Goal: Information Seeking & Learning: Check status

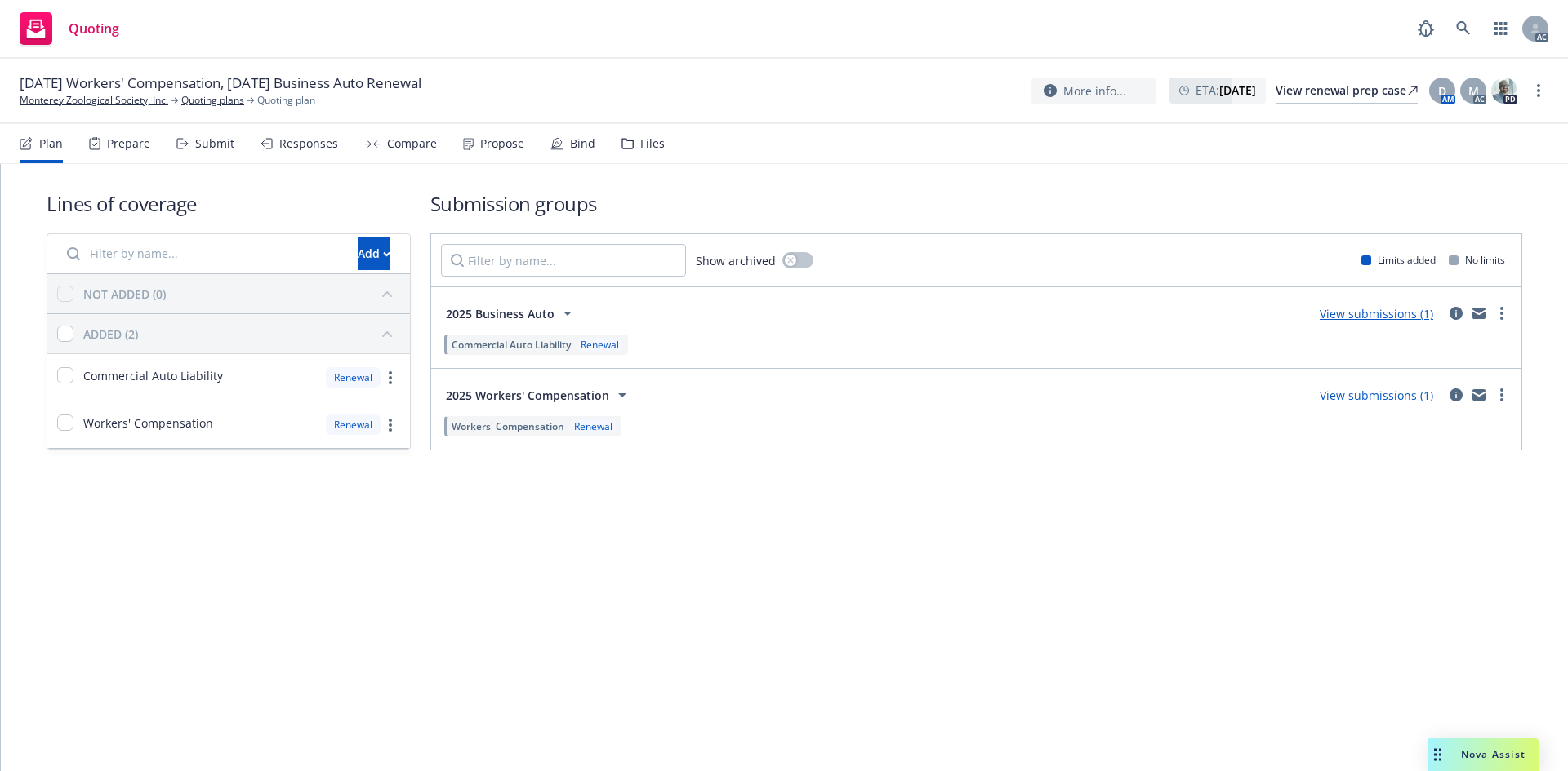
click at [214, 144] on div "Submit" at bounding box center [214, 144] width 39 height 13
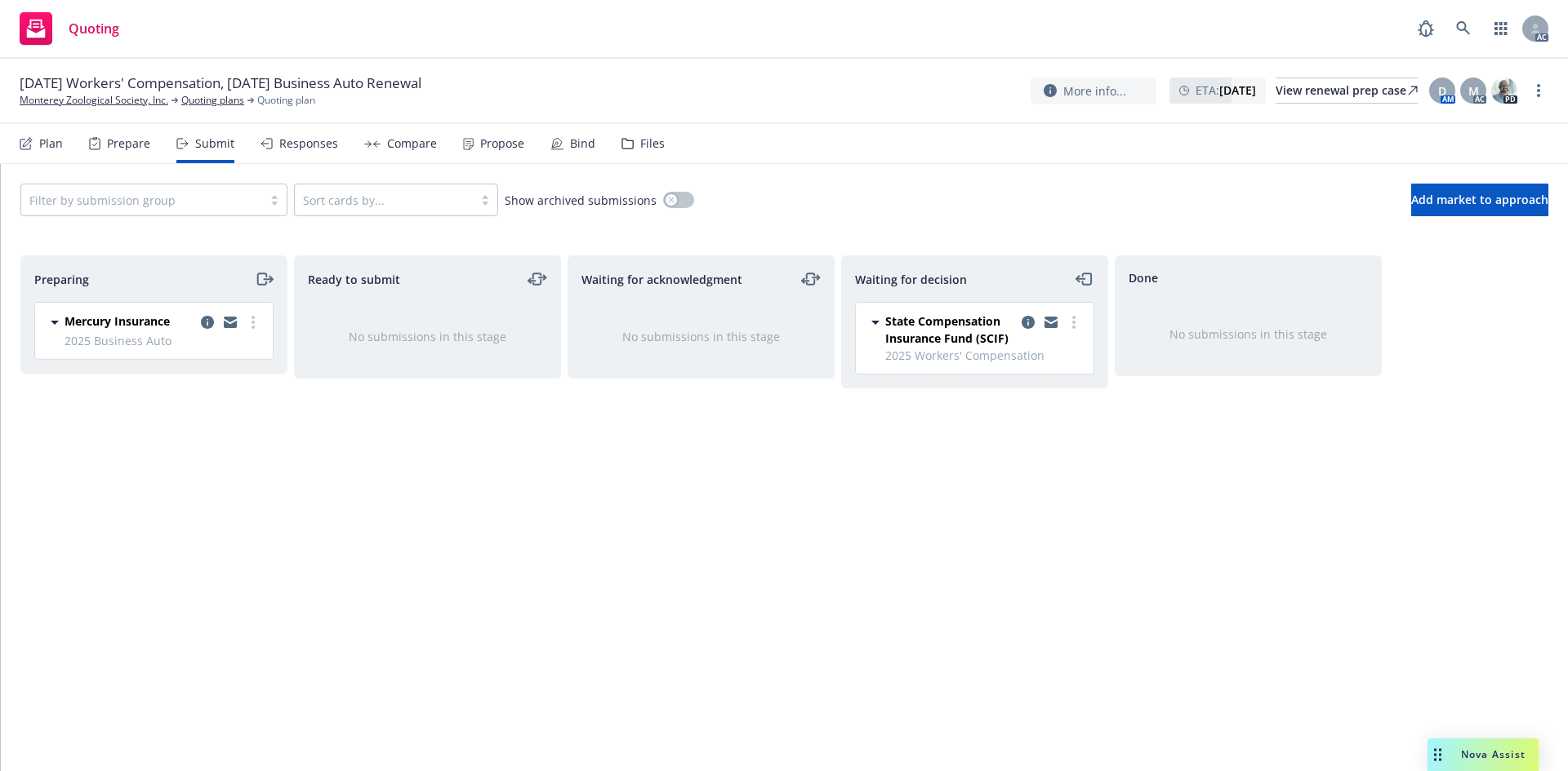
click at [256, 337] on span "2025 Business Auto" at bounding box center [164, 341] width 198 height 17
click at [253, 331] on link "more" at bounding box center [253, 322] width 20 height 20
click at [215, 383] on span "Log acknowledgement" at bounding box center [180, 388] width 161 height 16
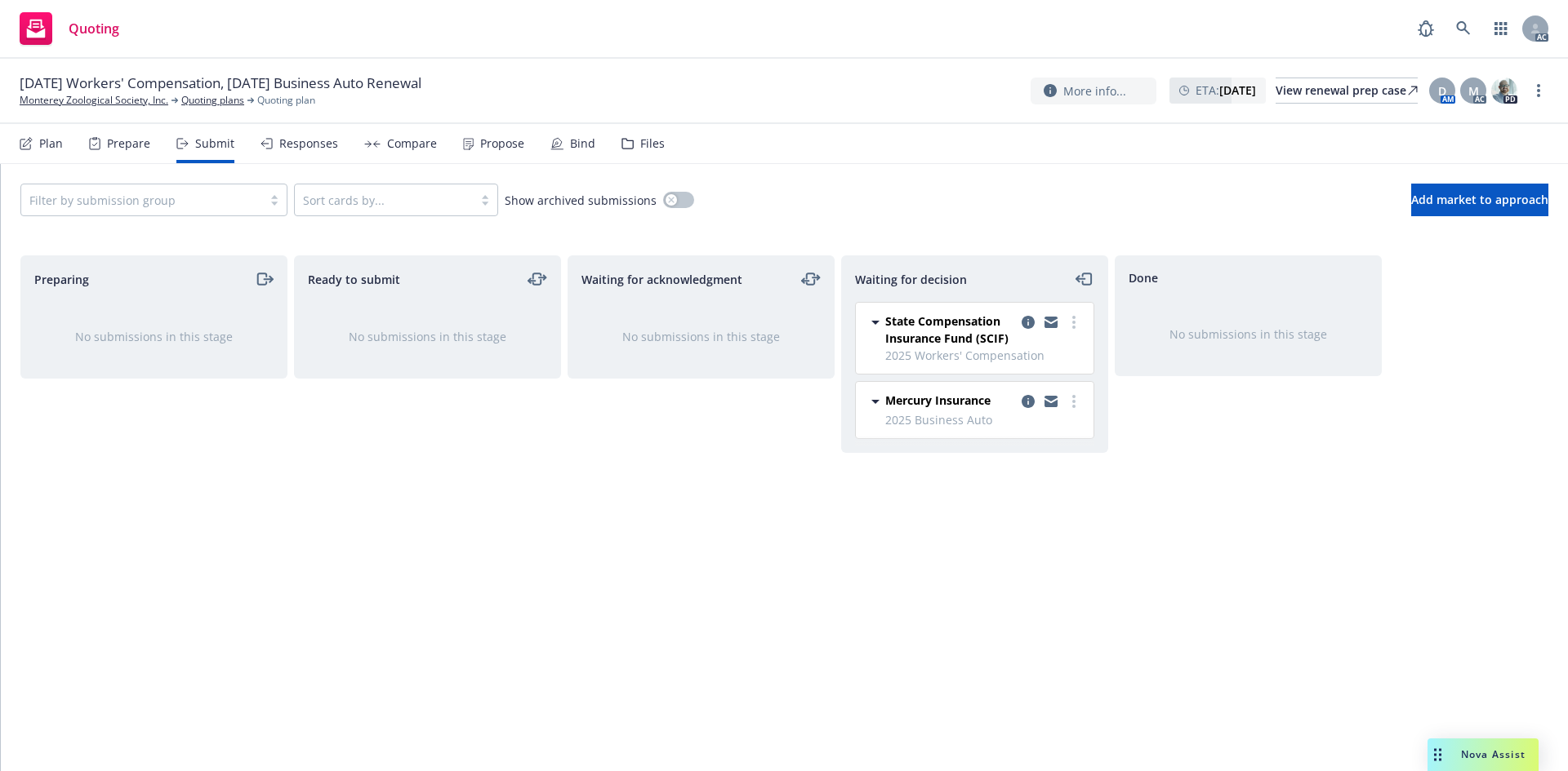
click at [301, 151] on div "Responses" at bounding box center [299, 144] width 78 height 39
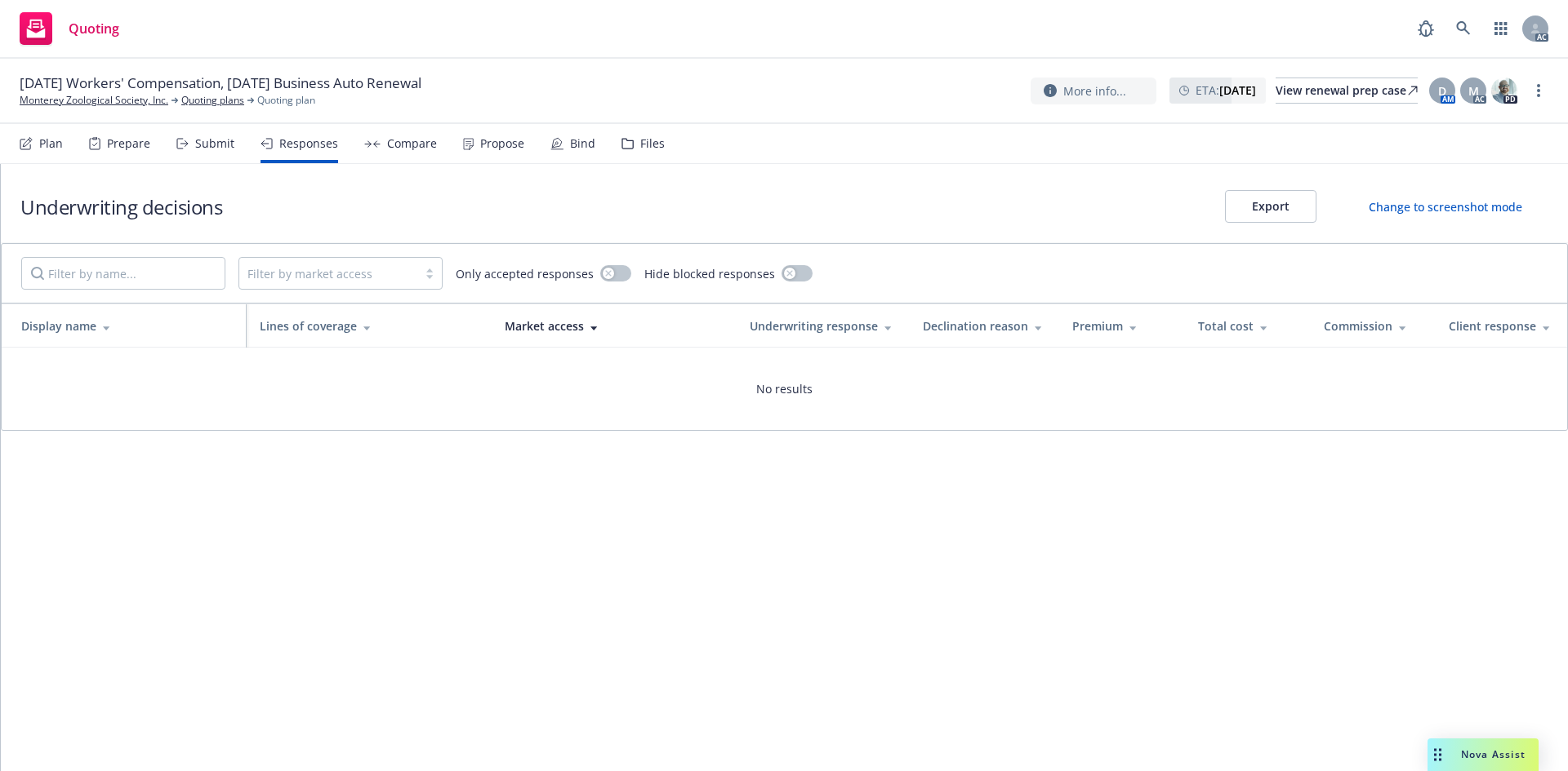
click at [387, 148] on div "Compare" at bounding box center [411, 144] width 50 height 13
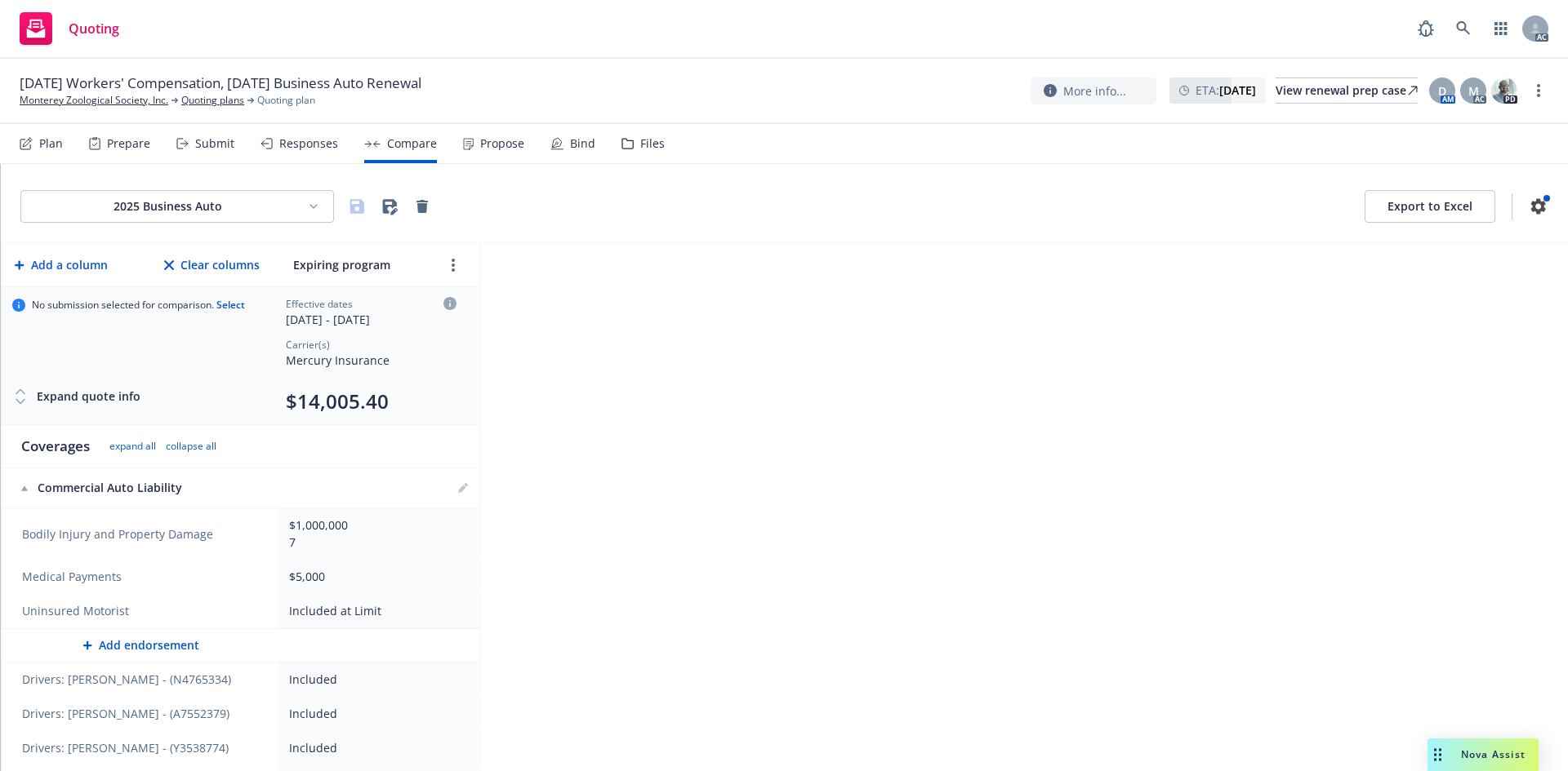
click at [491, 141] on div "Propose" at bounding box center [502, 144] width 44 height 13
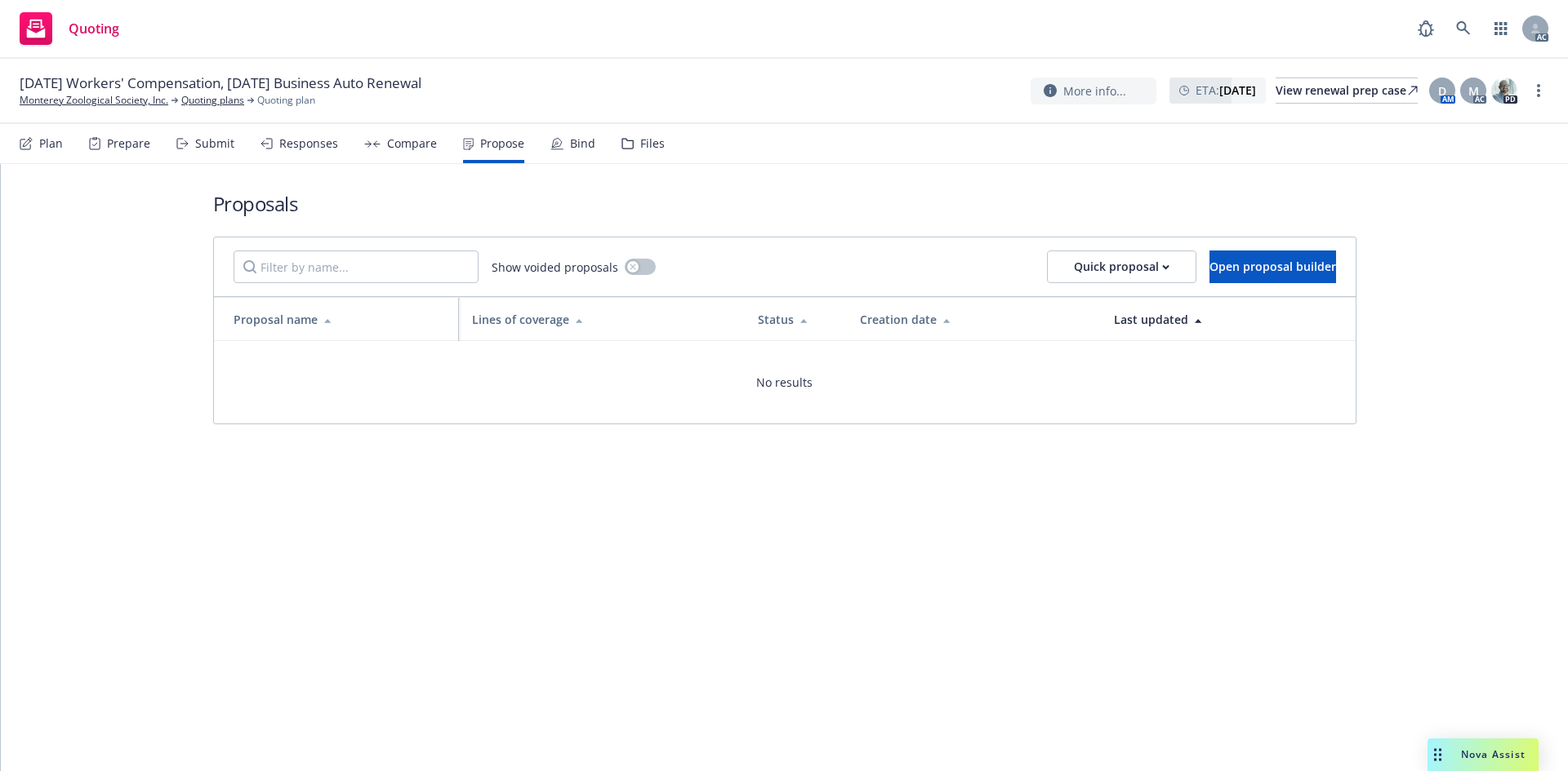
click at [406, 139] on div "Compare" at bounding box center [411, 144] width 50 height 13
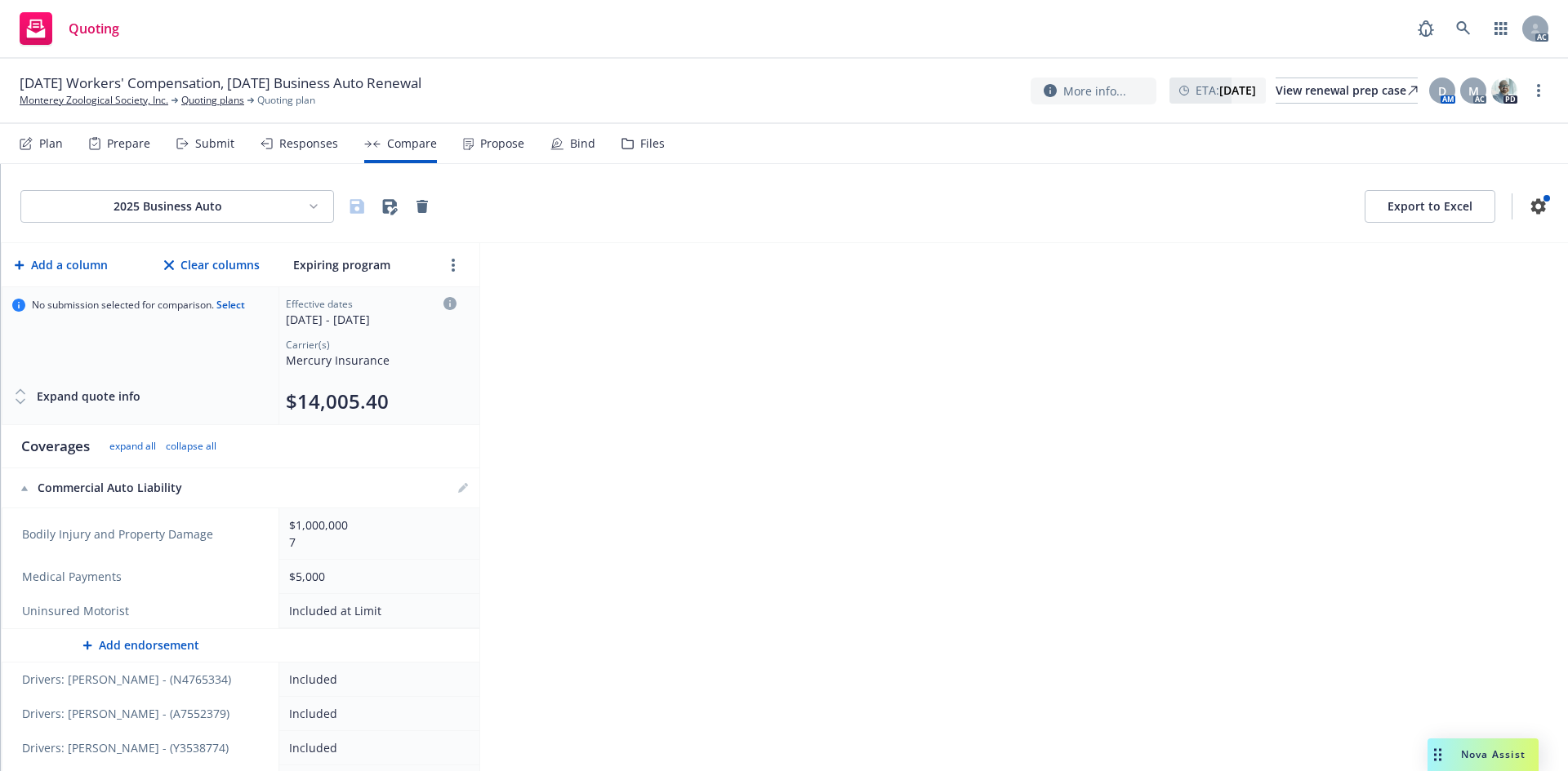
click at [317, 143] on div "Responses" at bounding box center [308, 144] width 59 height 13
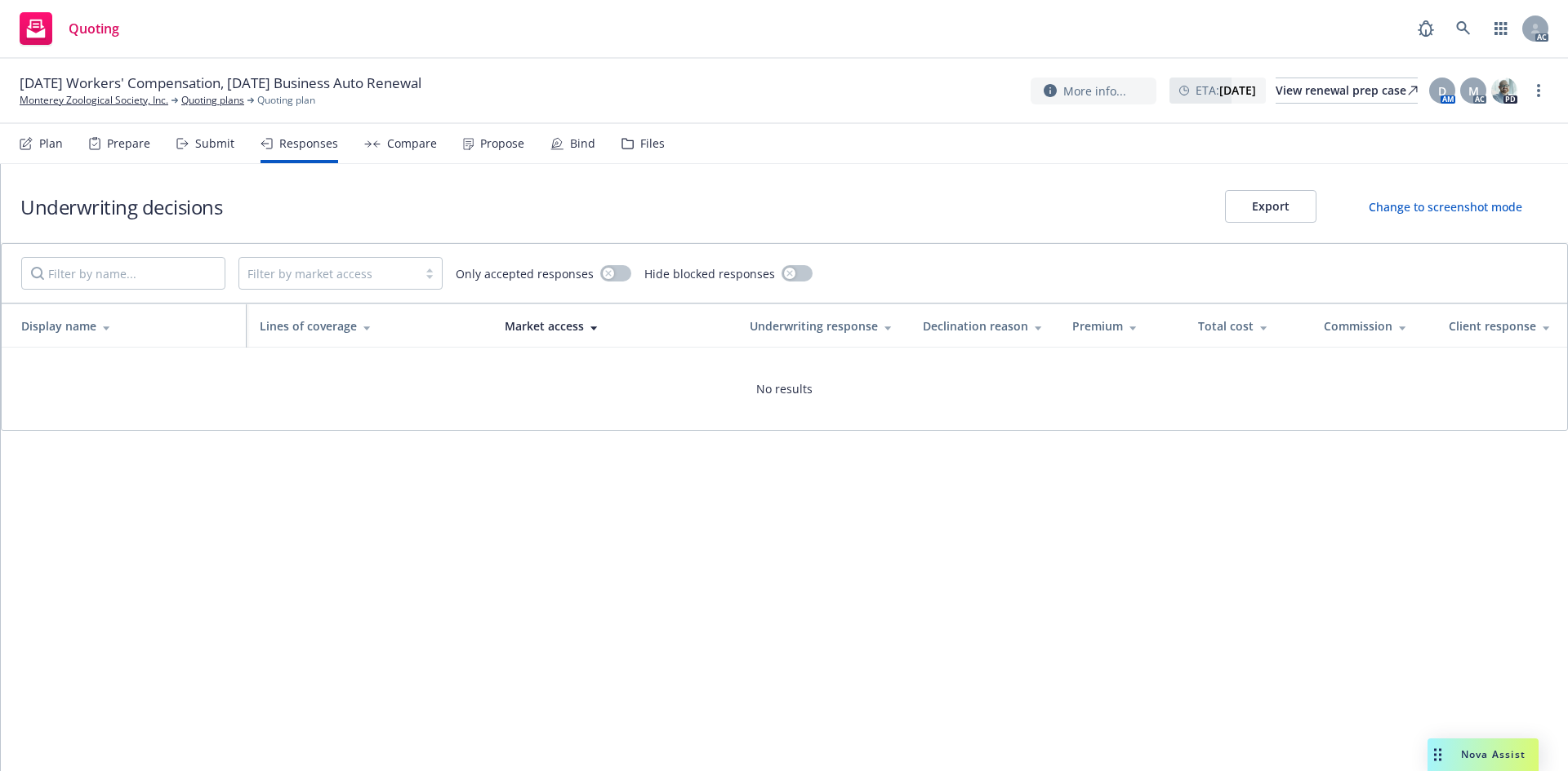
click at [215, 150] on div "Submit" at bounding box center [214, 144] width 39 height 13
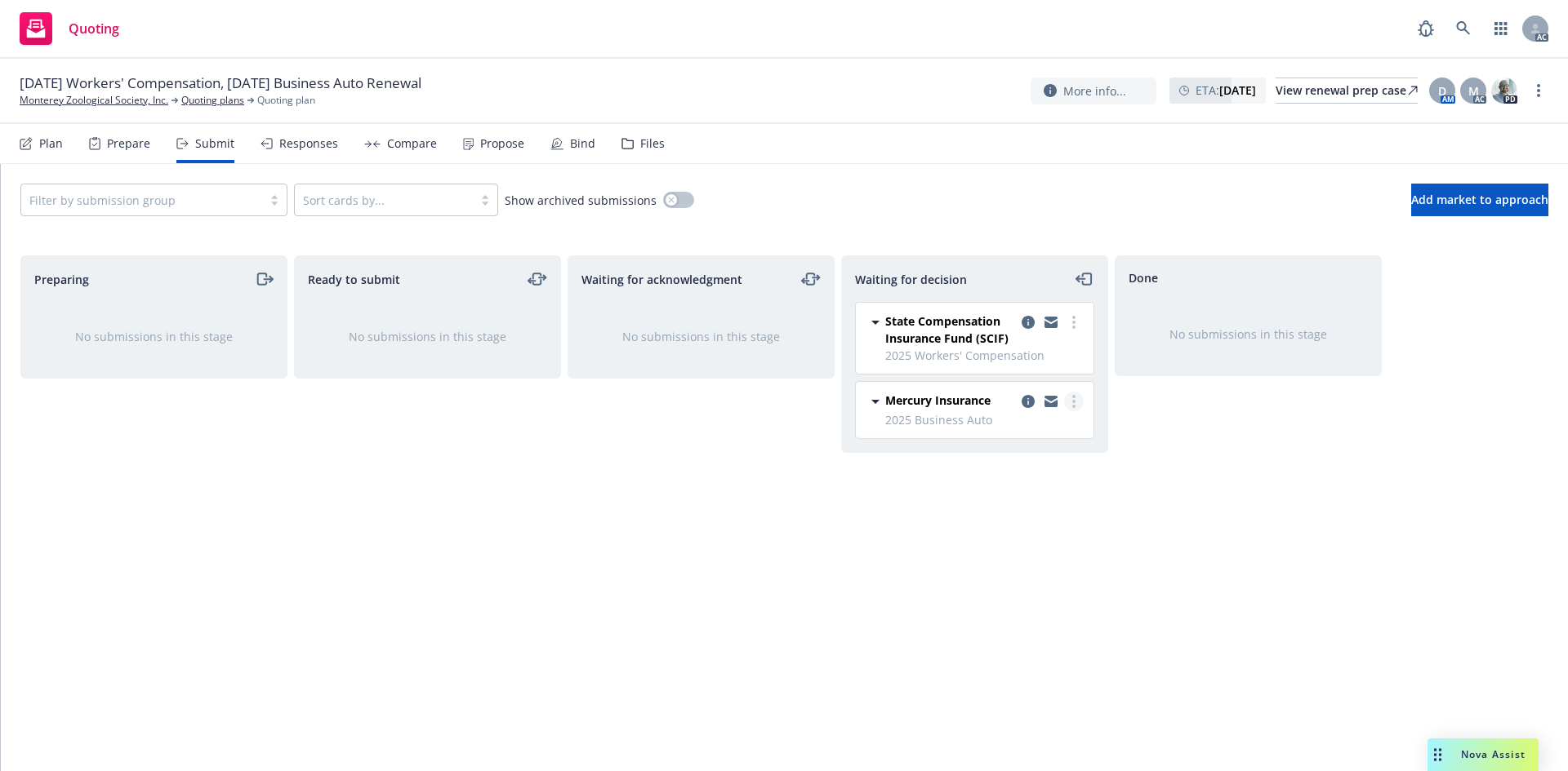
click at [1072, 405] on link "more" at bounding box center [1074, 401] width 20 height 20
click at [1008, 502] on span "Add accepted decision" at bounding box center [1001, 500] width 163 height 16
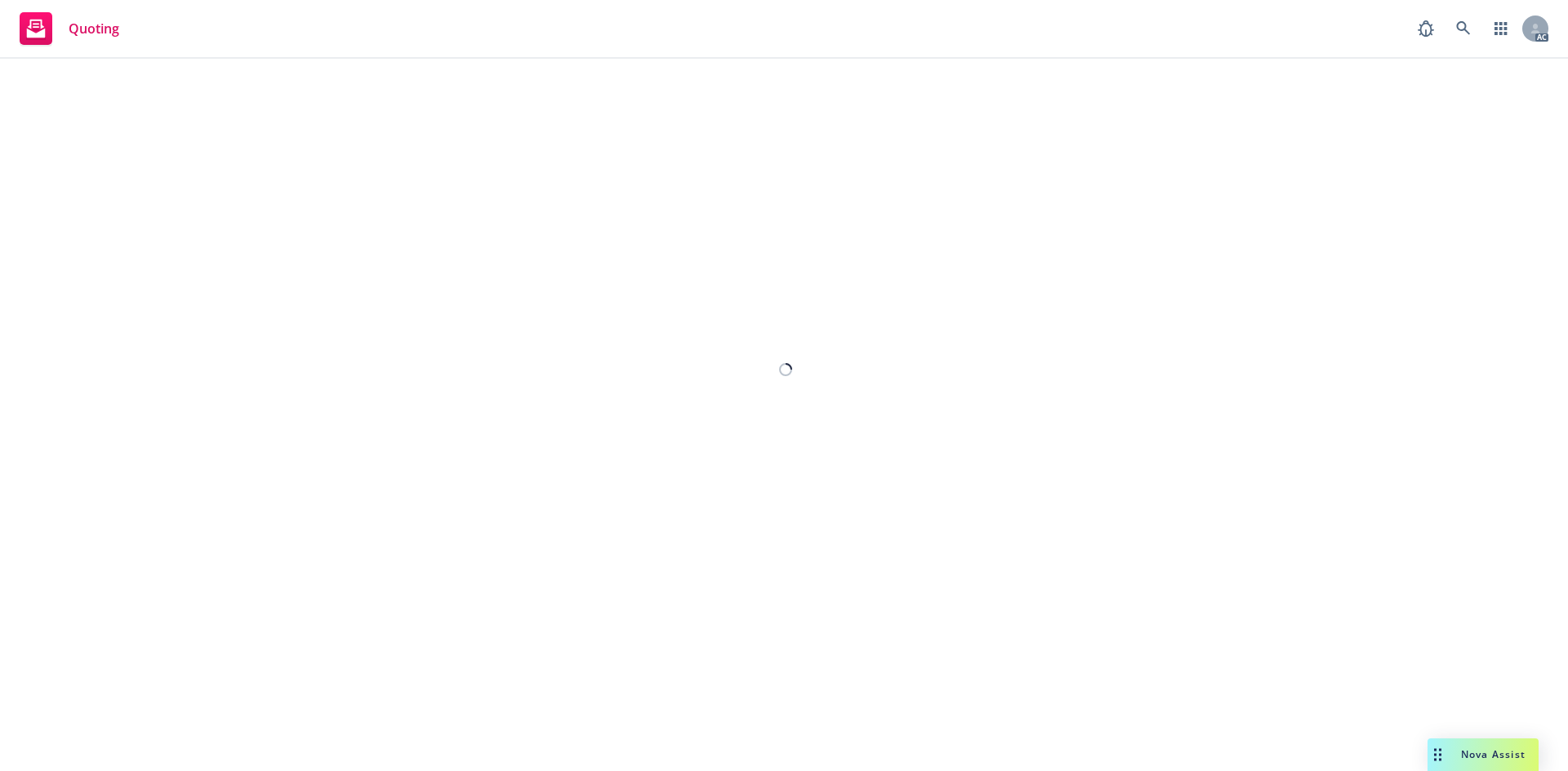
select select "12"
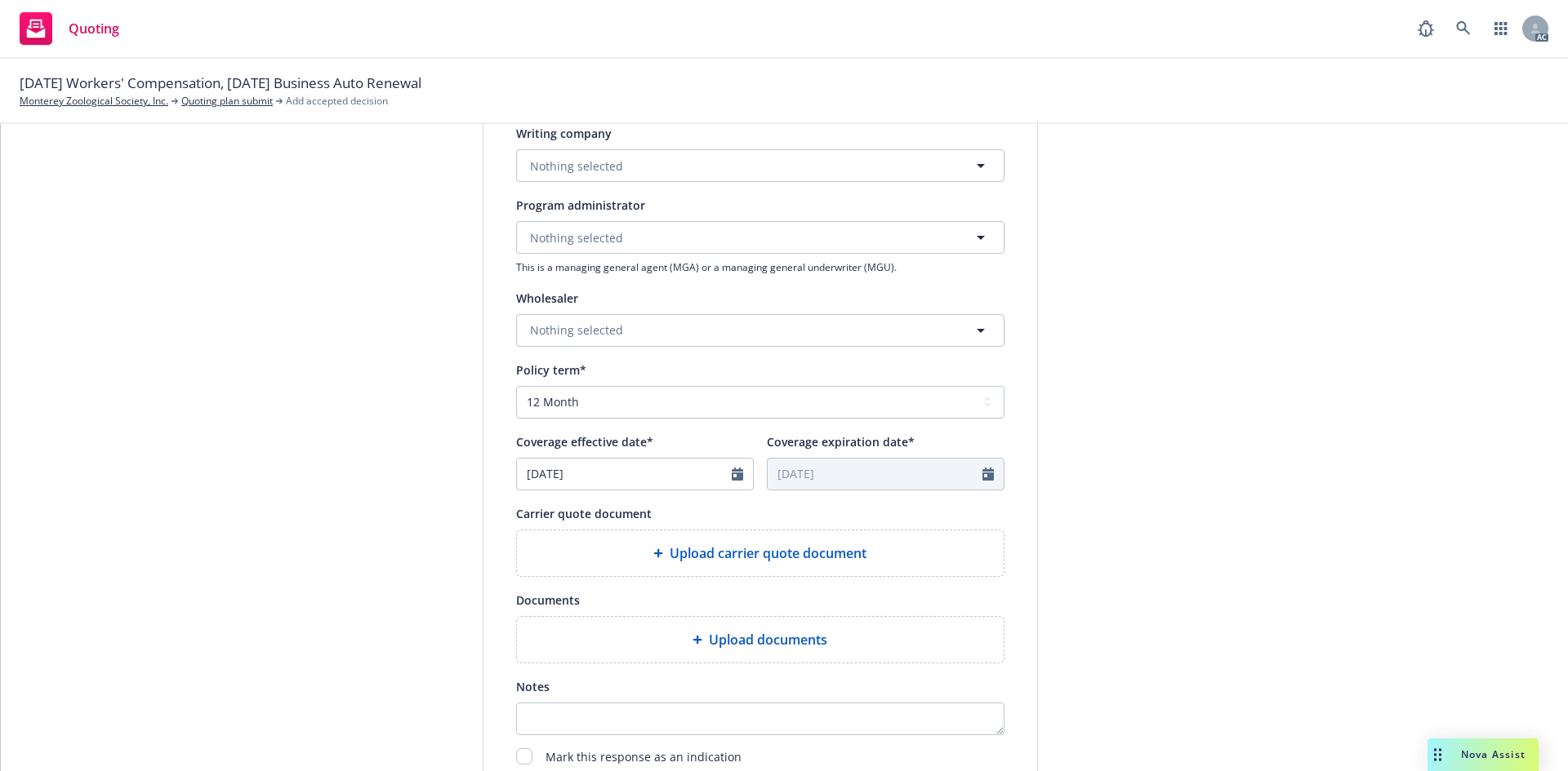
scroll to position [415, 0]
click at [797, 634] on span "Upload documents" at bounding box center [768, 641] width 118 height 20
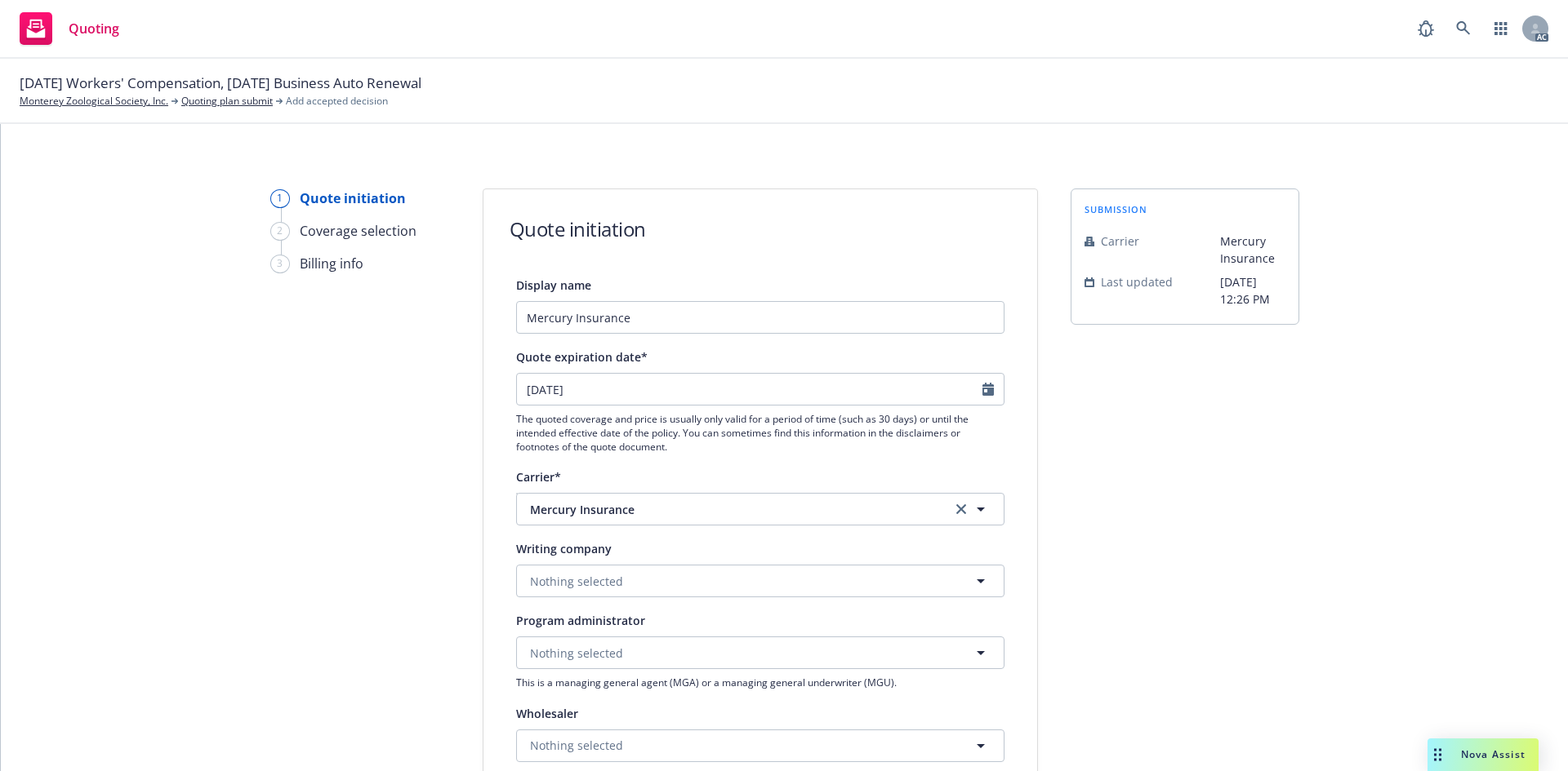
scroll to position [0, 0]
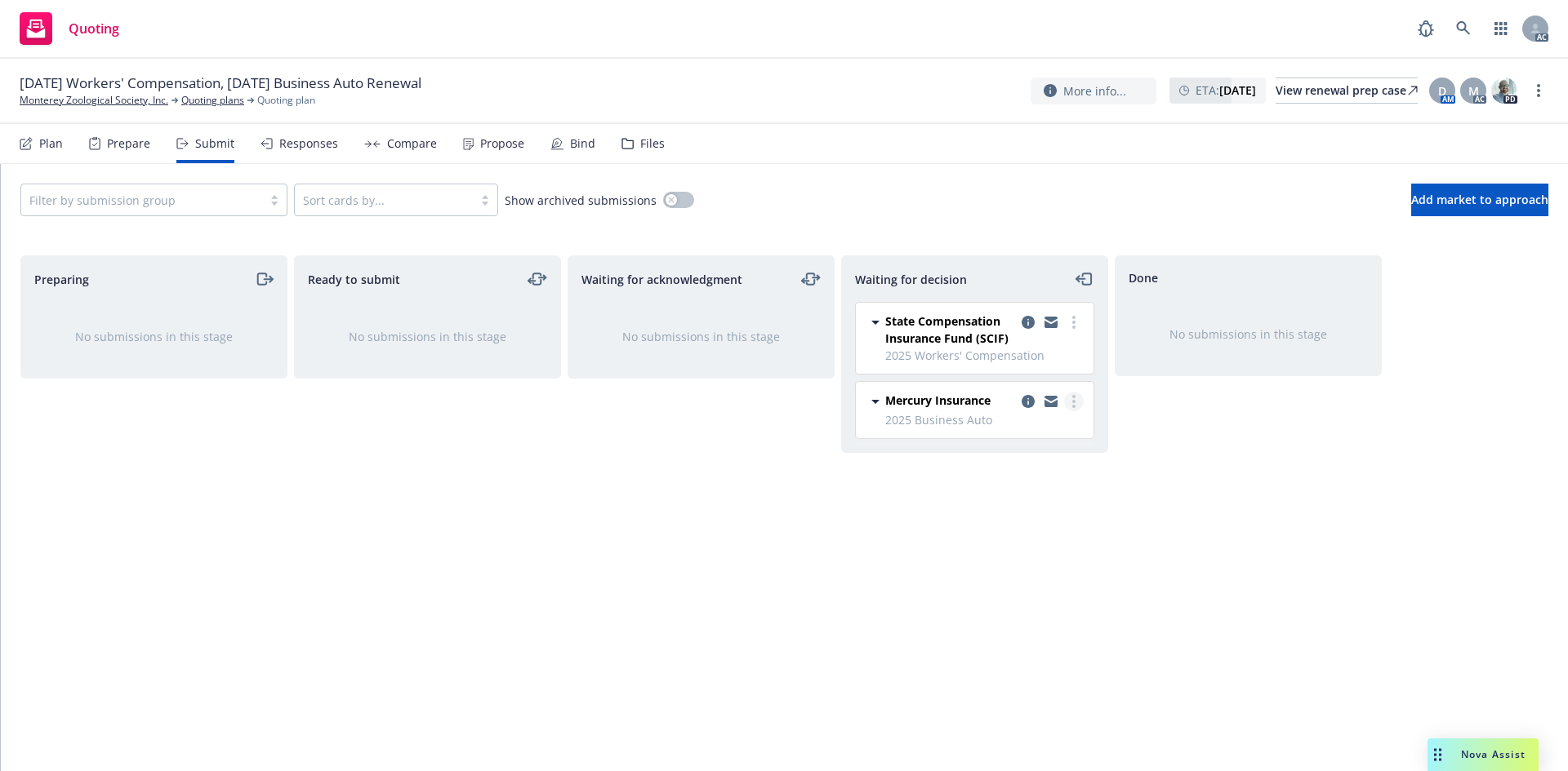
click at [1077, 404] on link "more" at bounding box center [1074, 401] width 20 height 20
drag, startPoint x: 668, startPoint y: 458, endPoint x: 513, endPoint y: 112, distance: 379.1
click at [668, 458] on div "Waiting for acknowledgment No submissions in this stage" at bounding box center [700, 496] width 267 height 482
click at [1077, 403] on link "more" at bounding box center [1074, 401] width 20 height 20
click at [524, 531] on div "Ready to submit No submissions in this stage" at bounding box center [427, 496] width 267 height 482
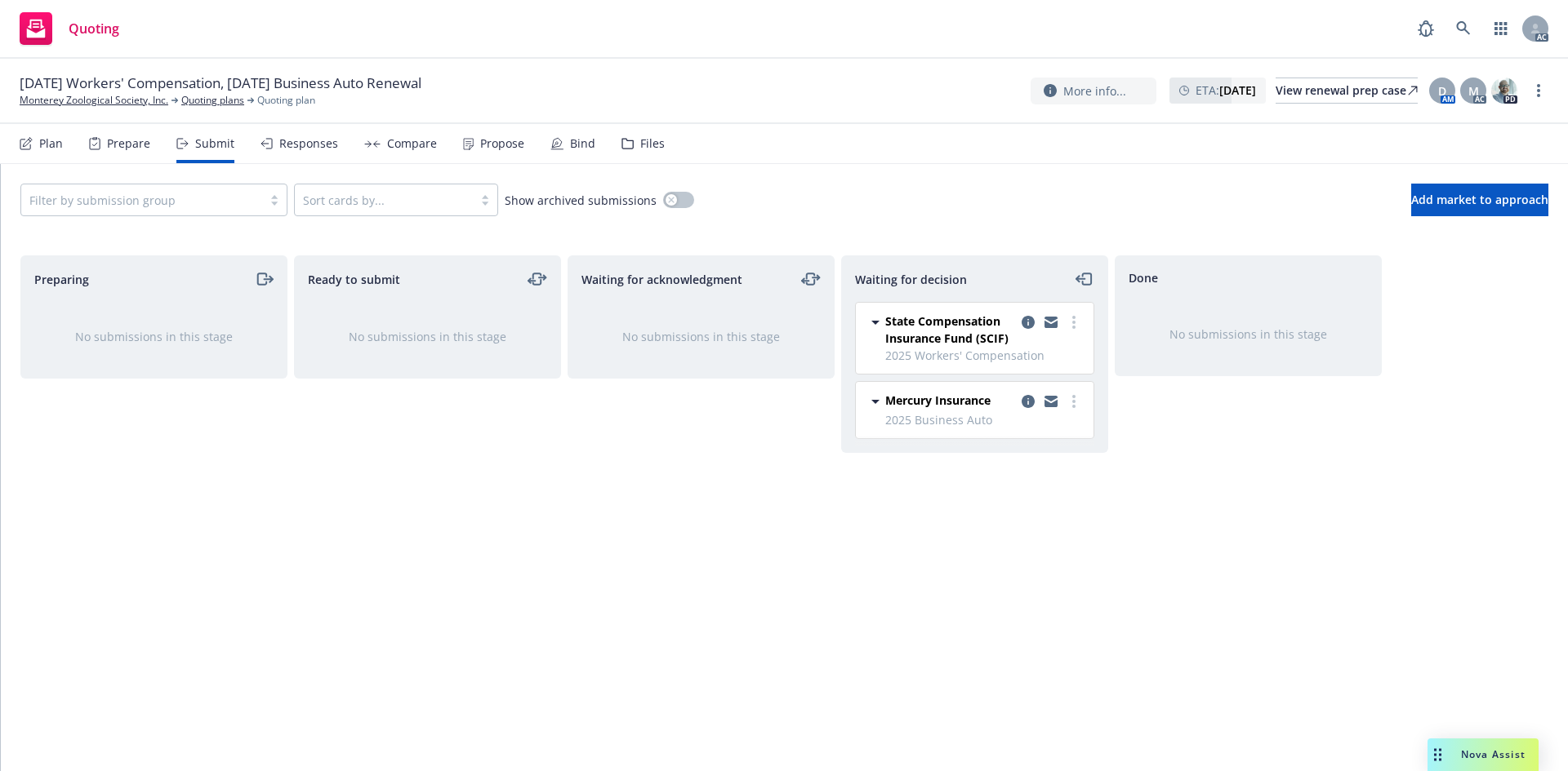
click at [524, 531] on div "Ready to submit No submissions in this stage" at bounding box center [427, 496] width 267 height 482
click at [569, 504] on div "Waiting for acknowledgment No submissions in this stage" at bounding box center [700, 496] width 267 height 482
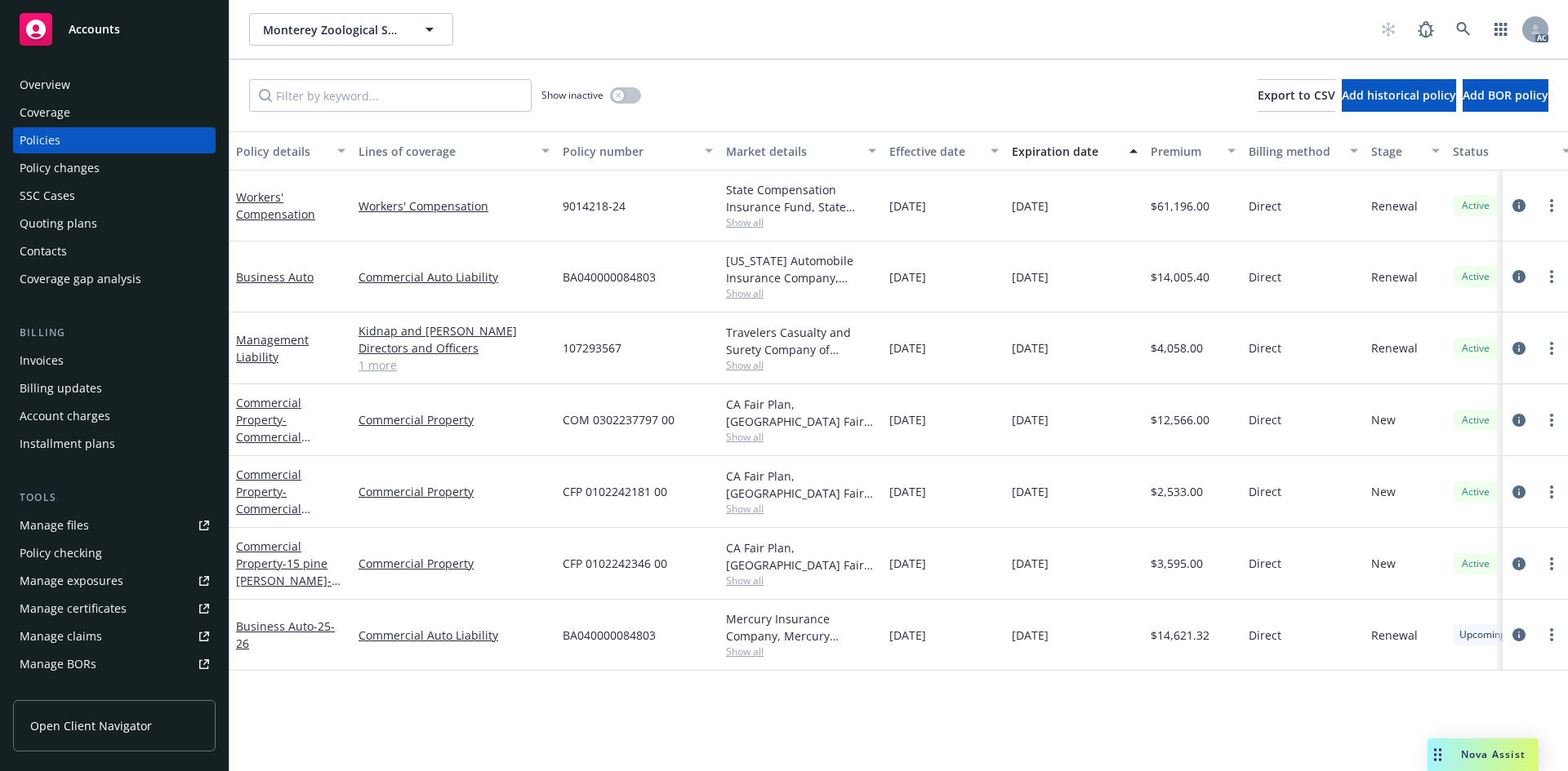
click at [1264, 284] on span "Direct" at bounding box center [1265, 277] width 33 height 17
click at [743, 624] on div "Mercury Insurance Company, Mercury Insurance" at bounding box center [801, 628] width 151 height 35
click at [926, 644] on div "[DATE]" at bounding box center [944, 635] width 123 height 71
click at [1028, 643] on span "[DATE]" at bounding box center [1030, 635] width 37 height 17
click at [1171, 636] on span "$14,621.32" at bounding box center [1180, 635] width 59 height 17
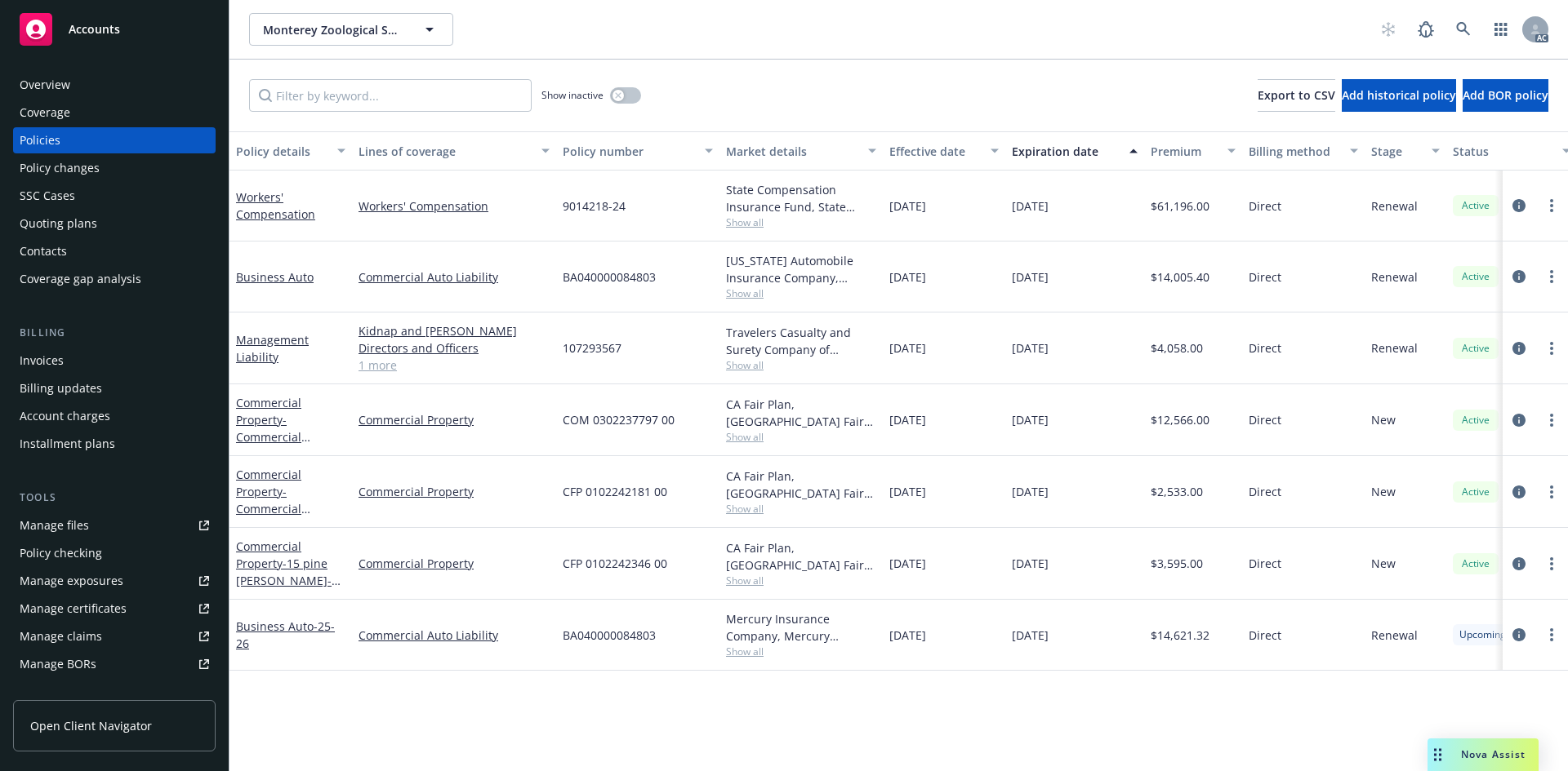
click at [1245, 636] on div "Direct" at bounding box center [1303, 635] width 123 height 71
click at [1513, 634] on icon "circleInformation" at bounding box center [1519, 635] width 13 height 13
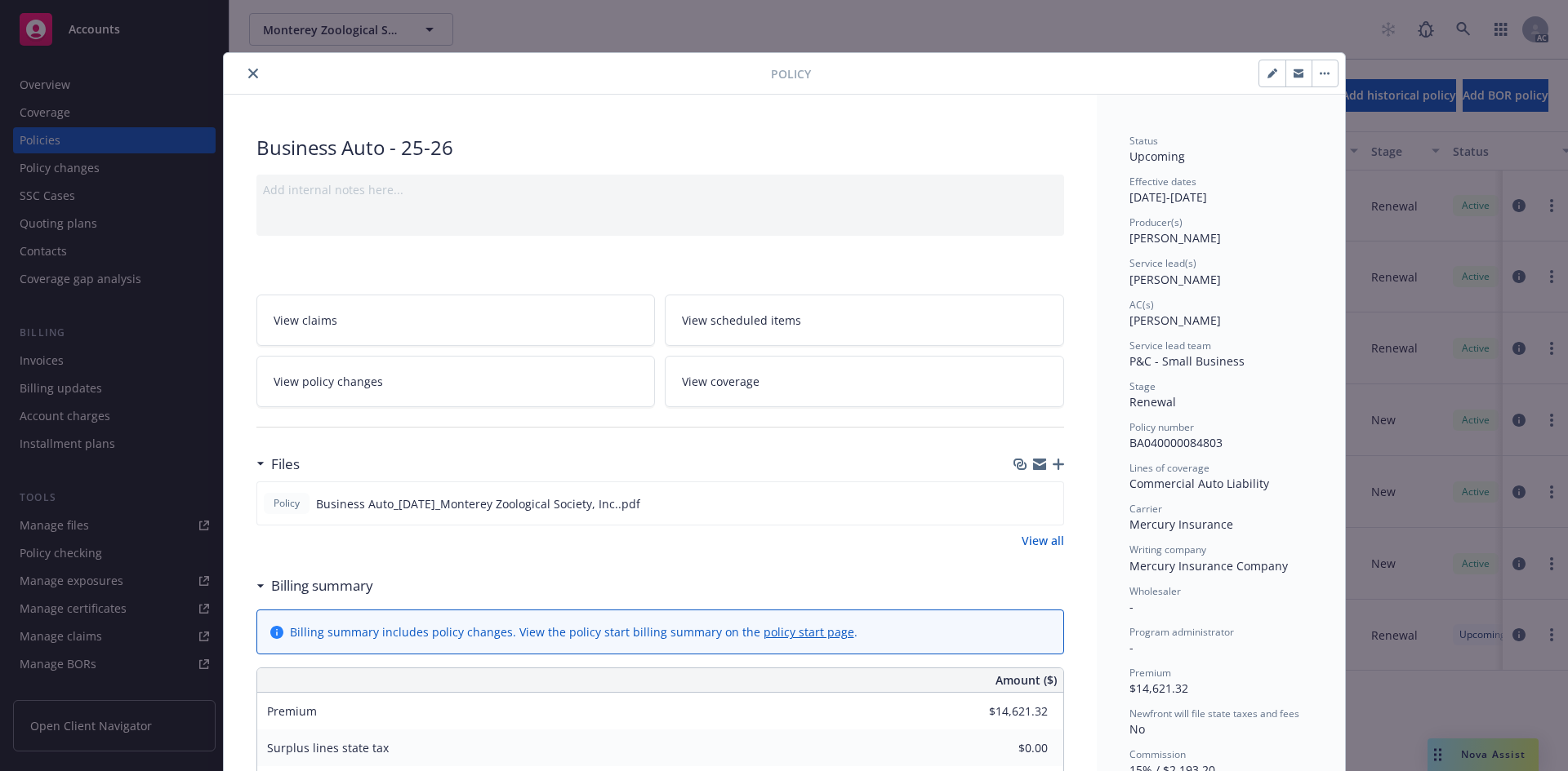
click at [248, 73] on icon "close" at bounding box center [253, 73] width 9 height 9
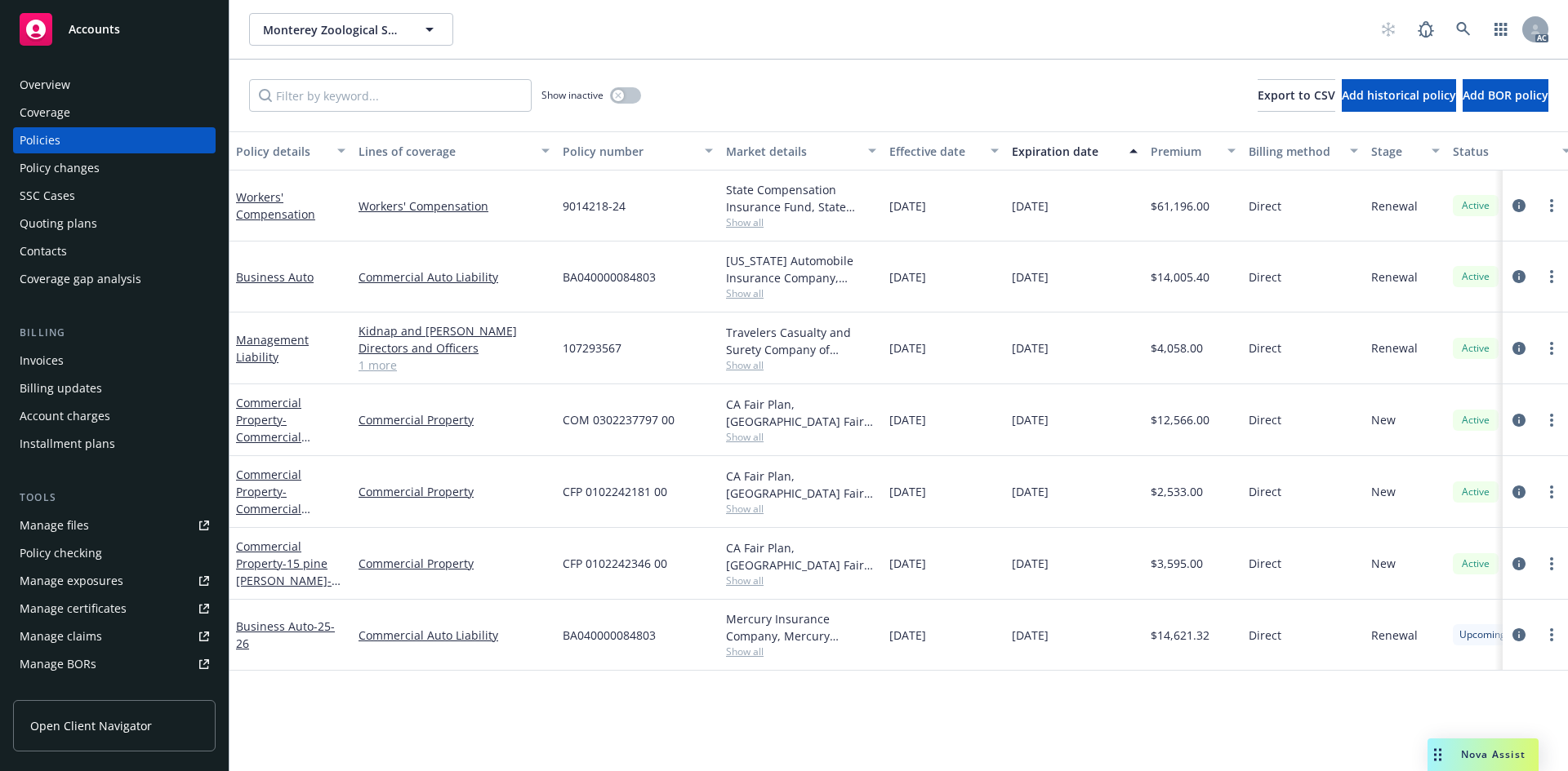
click at [926, 643] on span "[DATE]" at bounding box center [907, 635] width 37 height 17
drag, startPoint x: 559, startPoint y: 272, endPoint x: 726, endPoint y: 267, distance: 167.1
click at [726, 267] on div "Business Auto Commercial Auto Liability BA040000084803 [US_STATE] Automobile In…" at bounding box center [1018, 277] width 1576 height 71
drag, startPoint x: 891, startPoint y: 632, endPoint x: 1007, endPoint y: 635, distance: 116.0
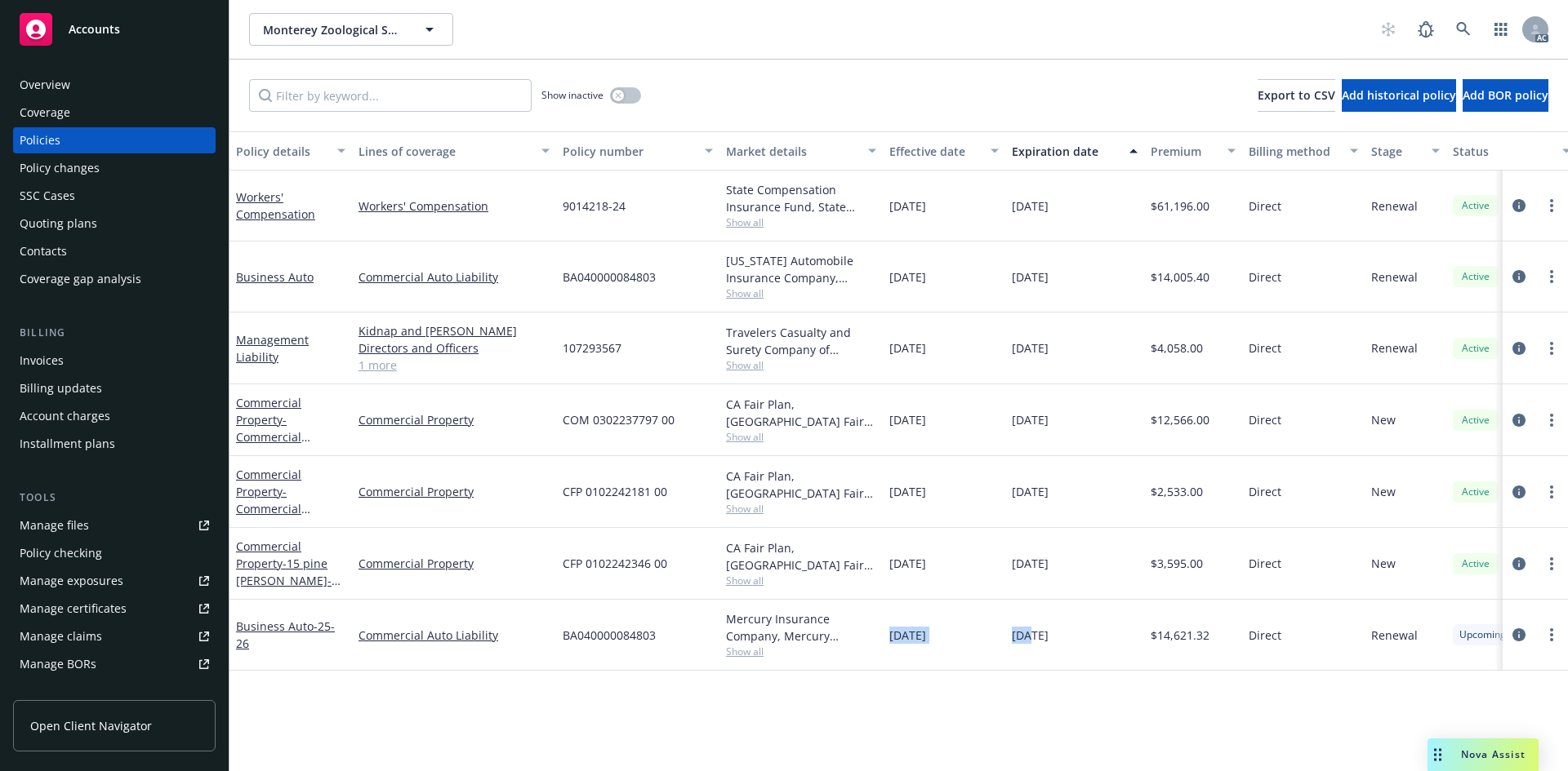
click at [1031, 635] on div "Business Auto - 25-26 Commercial Auto Liability BA040000084803 Mercury Insuranc…" at bounding box center [1018, 635] width 1576 height 71
click at [585, 629] on span "BA040000084803" at bounding box center [608, 635] width 93 height 17
click at [926, 206] on span "[DATE]" at bounding box center [907, 206] width 37 height 17
click at [945, 288] on div "[DATE]" at bounding box center [944, 277] width 123 height 71
click at [1275, 633] on span "Direct" at bounding box center [1265, 635] width 33 height 17
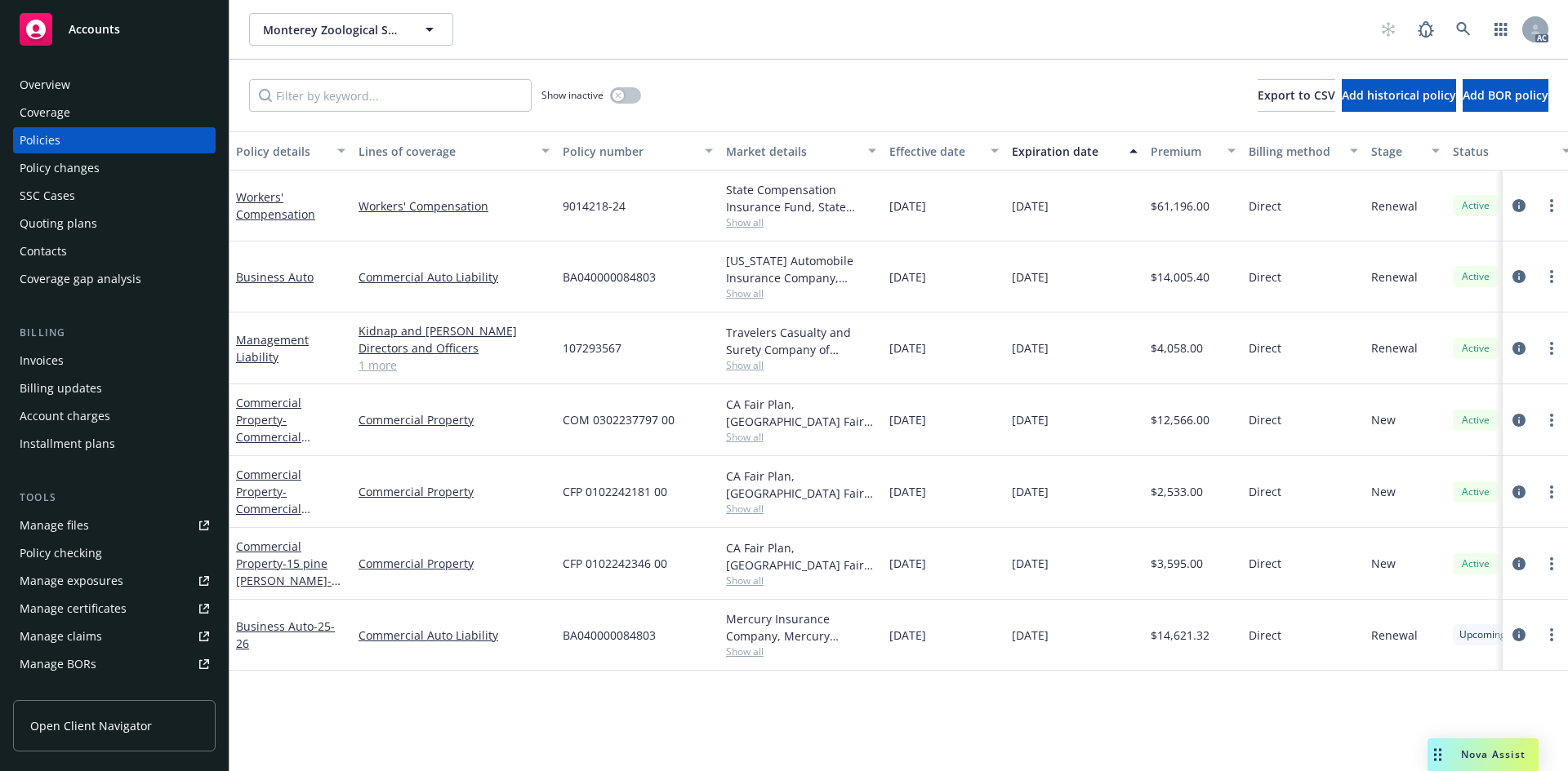
click at [926, 209] on span "[DATE]" at bounding box center [907, 206] width 37 height 17
click at [932, 265] on div "[DATE]" at bounding box center [944, 277] width 123 height 71
click at [926, 348] on span "[DATE]" at bounding box center [907, 348] width 37 height 17
click at [926, 413] on span "[DATE]" at bounding box center [907, 420] width 37 height 17
click at [926, 496] on span "[DATE]" at bounding box center [907, 491] width 37 height 17
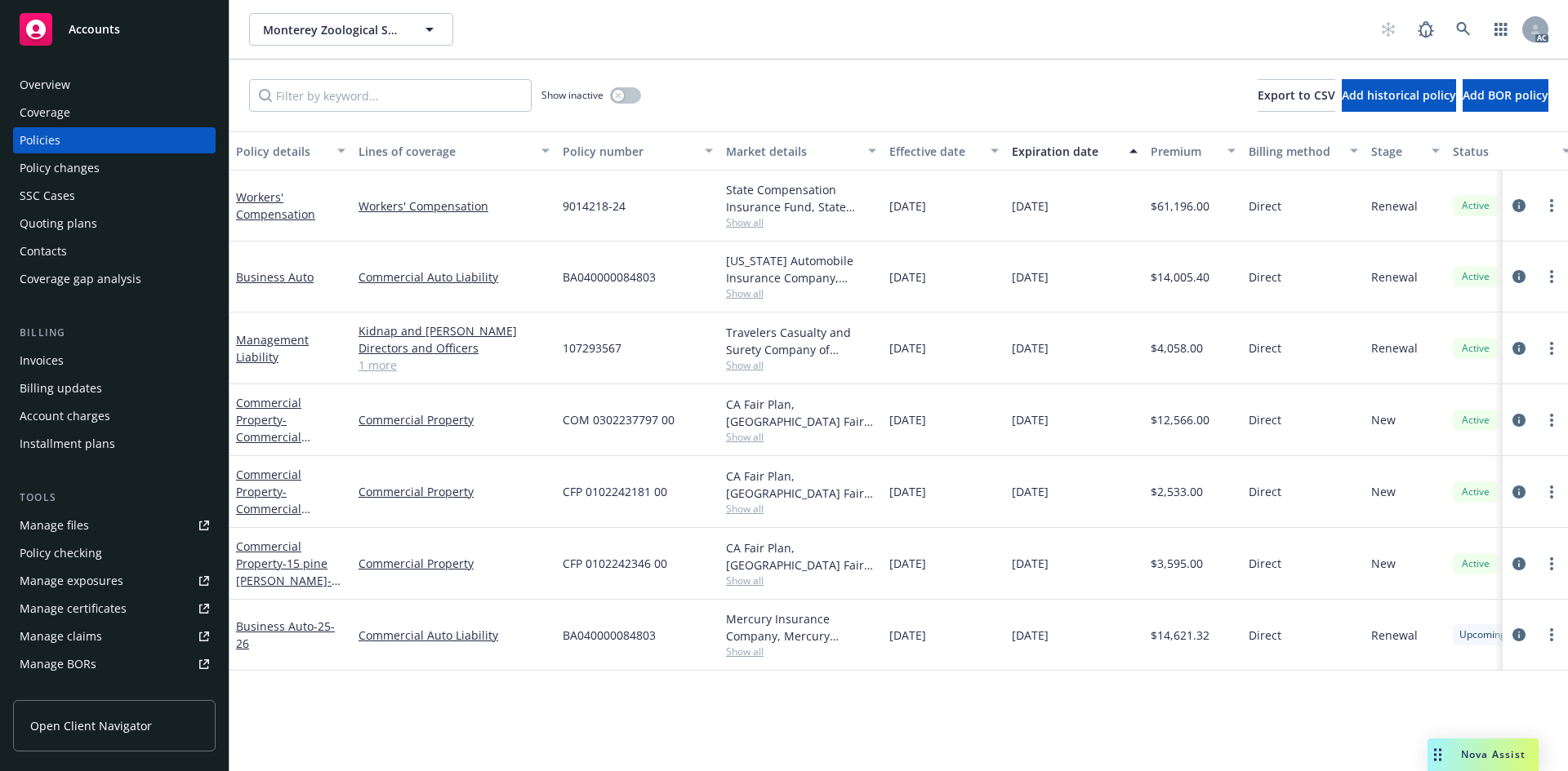
click at [926, 560] on span "[DATE]" at bounding box center [907, 563] width 37 height 17
click at [925, 630] on span "[DATE]" at bounding box center [907, 635] width 37 height 17
click at [1517, 632] on icon "circleInformation" at bounding box center [1519, 635] width 13 height 13
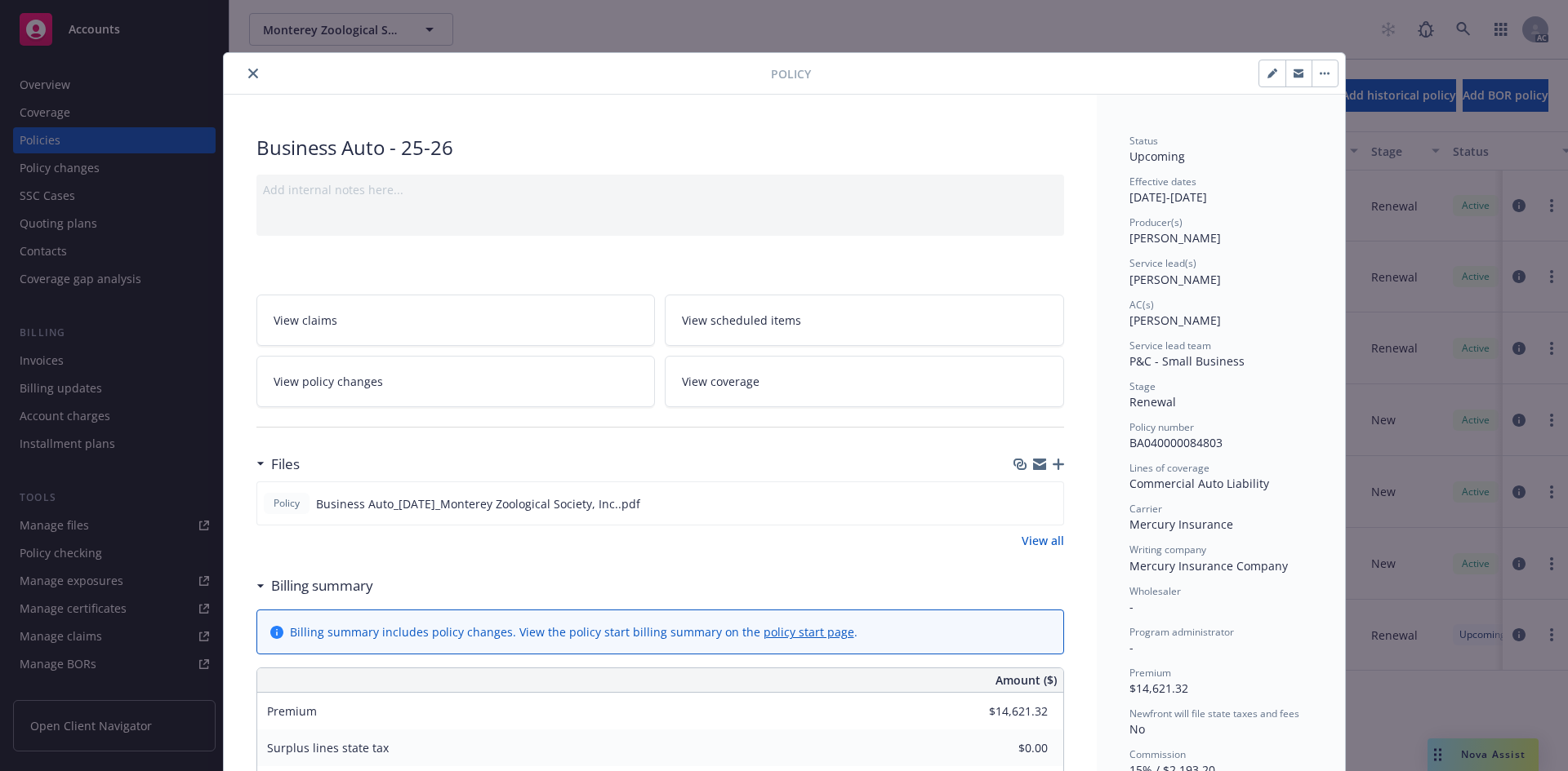
scroll to position [49, 0]
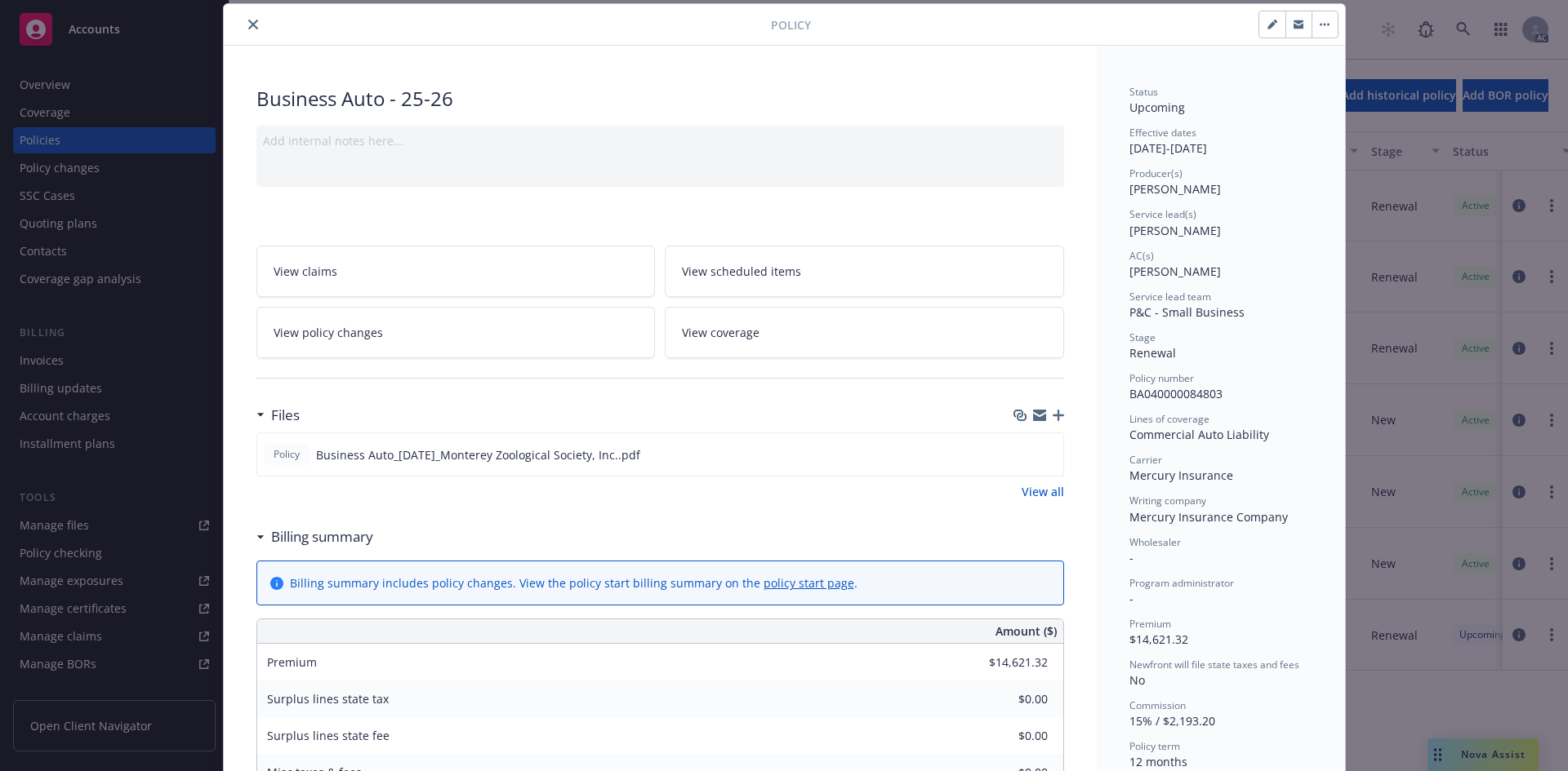
click at [248, 29] on icon "close" at bounding box center [253, 24] width 9 height 9
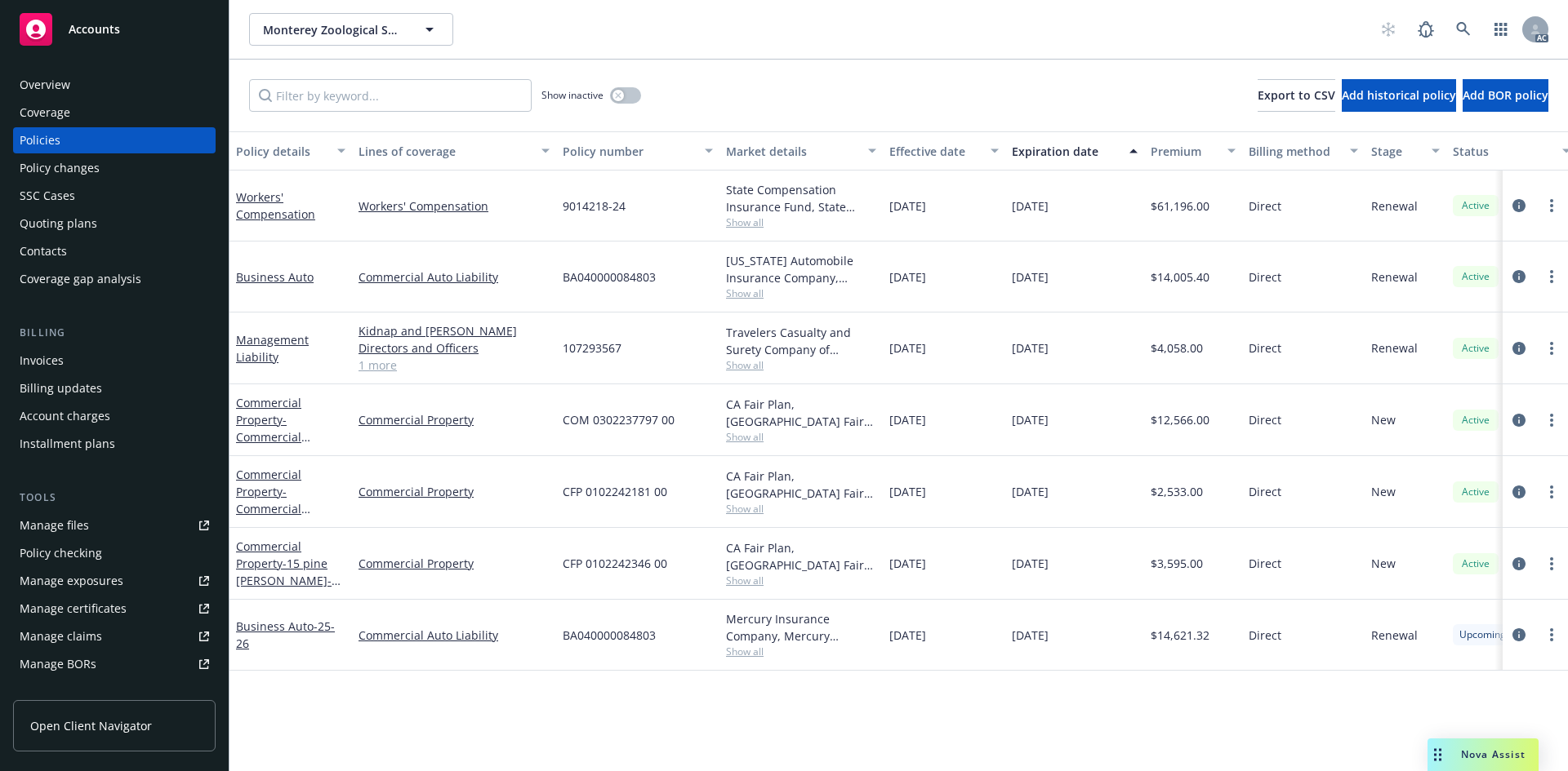
drag, startPoint x: 521, startPoint y: 748, endPoint x: 497, endPoint y: 748, distance: 24.0
click at [520, 749] on div "Policy details Lines of coverage Policy number Market details Effective date Ex…" at bounding box center [899, 451] width 1339 height 640
